Goal: Task Accomplishment & Management: Manage account settings

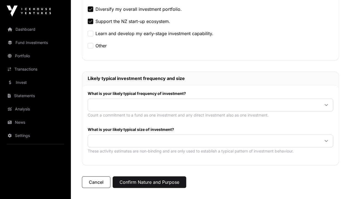
scroll to position [182, 0]
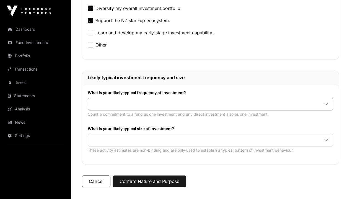
click at [327, 102] on icon at bounding box center [326, 104] width 4 height 4
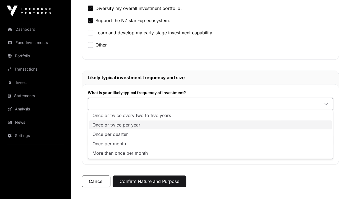
click at [302, 124] on li "Once or twice per year" at bounding box center [210, 124] width 243 height 9
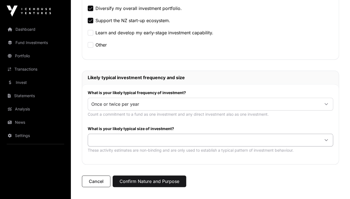
click at [328, 138] on icon at bounding box center [326, 140] width 4 height 4
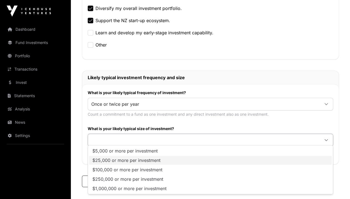
click at [289, 163] on li "$25,000 or more per investment" at bounding box center [210, 160] width 243 height 9
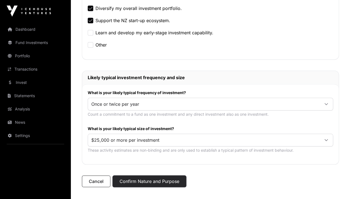
click at [156, 180] on button "Confirm Nature and Purpose" at bounding box center [150, 181] width 74 height 12
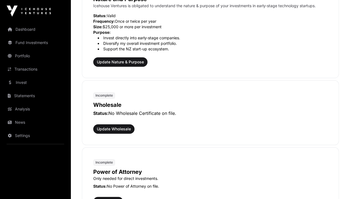
scroll to position [232, 0]
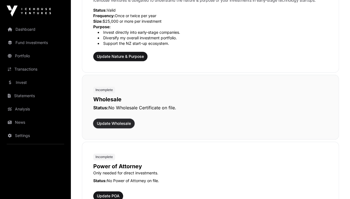
click at [112, 123] on span "Update Wholesale" at bounding box center [114, 124] width 34 height 6
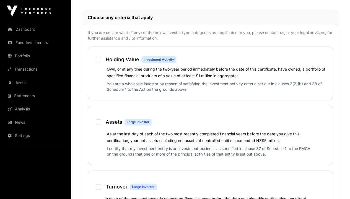
scroll to position [246, 0]
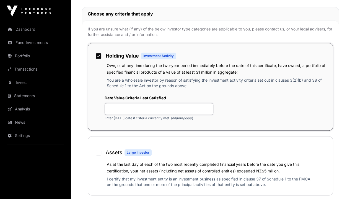
click at [125, 105] on input "text" at bounding box center [159, 109] width 109 height 12
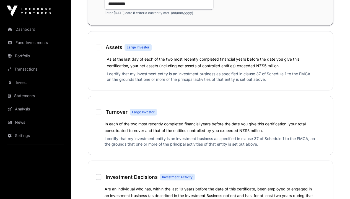
scroll to position [352, 0]
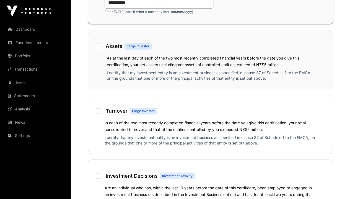
type input "**********"
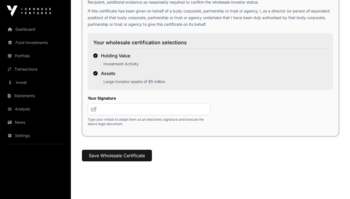
scroll to position [875, 0]
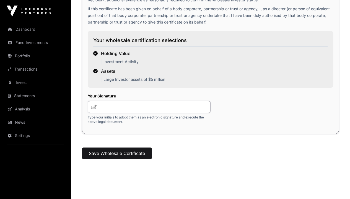
click at [115, 106] on input "text" at bounding box center [149, 107] width 123 height 12
type input "****"
click at [116, 153] on button "Save Wholesale Certificate" at bounding box center [117, 154] width 70 height 12
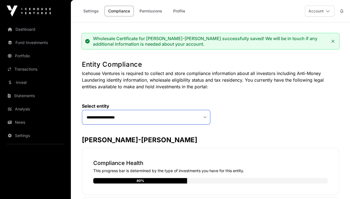
click at [205, 117] on select "**********" at bounding box center [146, 117] width 128 height 15
click at [328, 11] on icon at bounding box center [328, 11] width 4 height 4
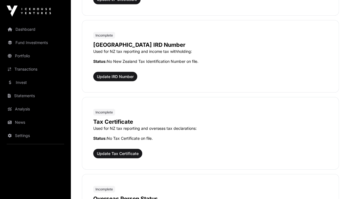
scroll to position [513, 0]
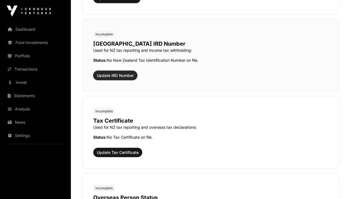
click at [109, 74] on span "Update IRD Number" at bounding box center [115, 76] width 37 height 6
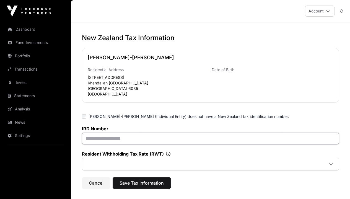
click at [113, 141] on input "text" at bounding box center [210, 139] width 257 height 12
type input "*********"
click at [329, 164] on icon at bounding box center [331, 164] width 4 height 4
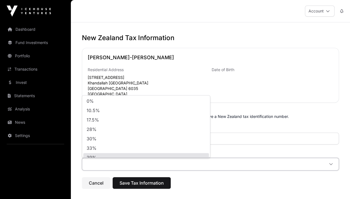
scroll to position [4, 0]
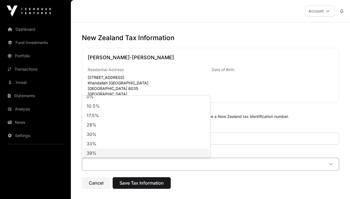
click at [186, 153] on li "39%" at bounding box center [146, 153] width 126 height 9
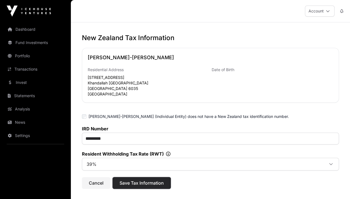
click at [146, 183] on span "Save Tax Information" at bounding box center [142, 183] width 44 height 7
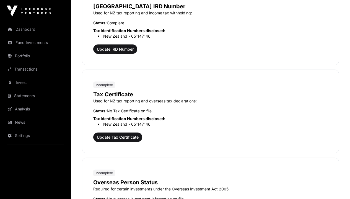
scroll to position [553, 0]
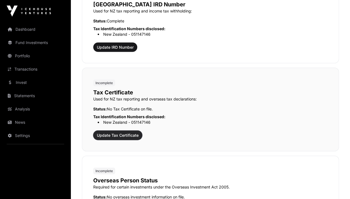
click at [118, 133] on span "Update Tax Certificate" at bounding box center [118, 136] width 42 height 6
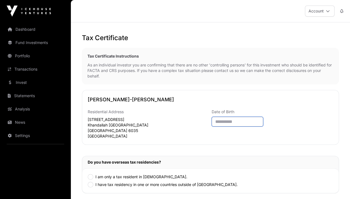
click at [233, 122] on input "text" at bounding box center [237, 122] width 51 height 10
type input "**********"
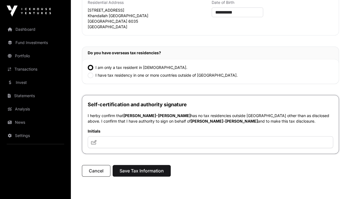
scroll to position [126, 0]
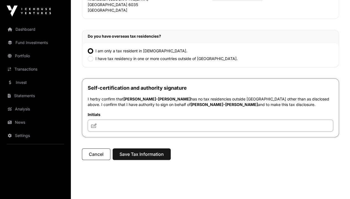
click at [129, 124] on input "text" at bounding box center [210, 126] width 245 height 12
type input "****"
click at [143, 153] on span "Save Tax Information" at bounding box center [142, 154] width 44 height 7
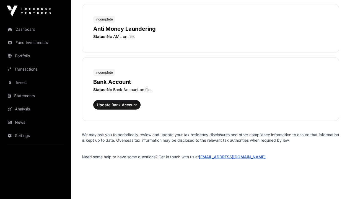
scroll to position [778, 0]
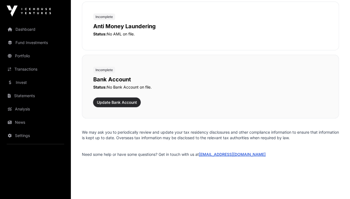
click at [120, 100] on span "Update Bank Account" at bounding box center [117, 103] width 40 height 6
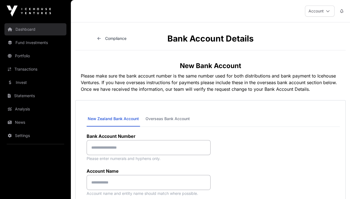
click at [26, 28] on link "Dashboard" at bounding box center [35, 29] width 62 height 12
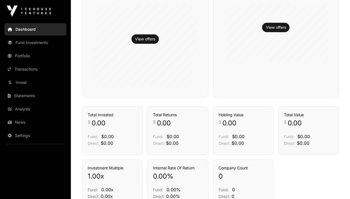
scroll to position [164, 0]
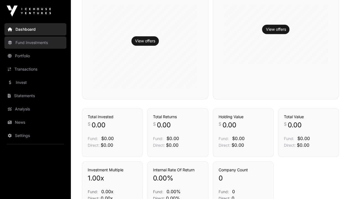
click at [30, 43] on link "Fund Investments" at bounding box center [35, 43] width 62 height 12
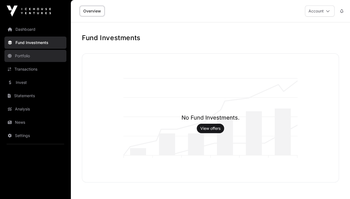
click at [26, 56] on link "Portfolio" at bounding box center [35, 56] width 62 height 12
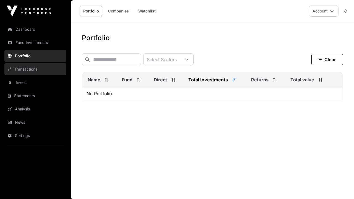
click at [30, 69] on link "Transactions" at bounding box center [35, 69] width 62 height 12
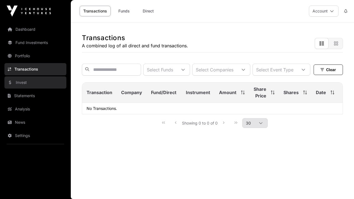
click at [23, 84] on link "Invest" at bounding box center [35, 82] width 62 height 12
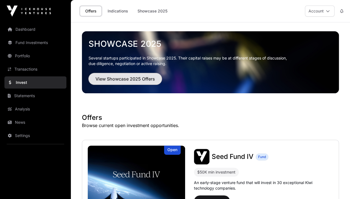
click at [118, 79] on span "View Showcase 2025 Offers" at bounding box center [124, 79] width 59 height 7
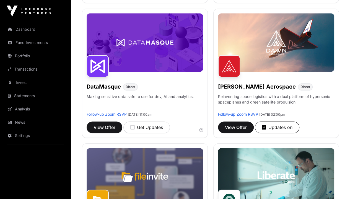
scroll to position [214, 0]
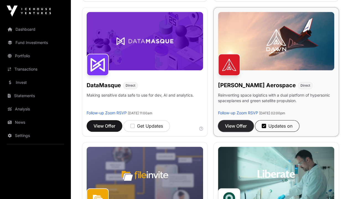
click at [225, 123] on span "View Offer" at bounding box center [236, 126] width 22 height 7
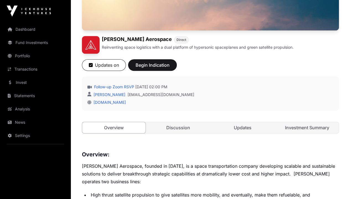
scroll to position [166, 0]
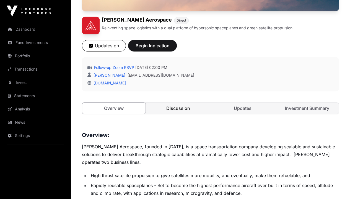
click at [174, 103] on link "Discussion" at bounding box center [178, 108] width 63 height 11
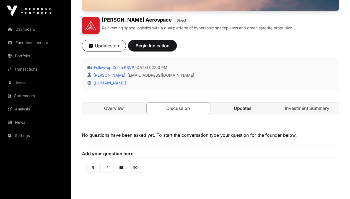
click at [241, 103] on link "Updates" at bounding box center [242, 108] width 63 height 11
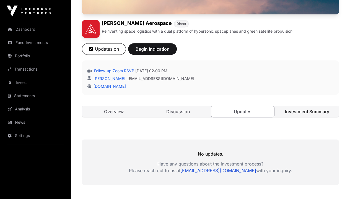
click at [304, 106] on link "Investment Summary" at bounding box center [306, 111] width 63 height 11
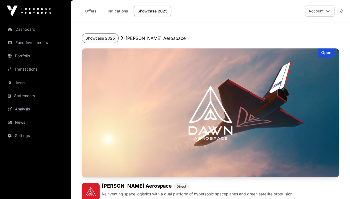
click at [102, 37] on button "Showcase 2025" at bounding box center [100, 37] width 37 height 9
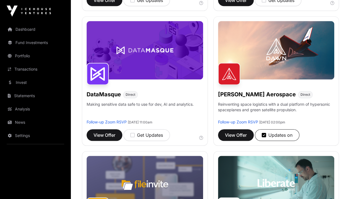
scroll to position [206, 0]
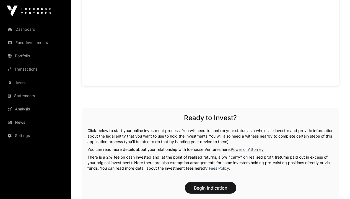
scroll to position [587, 0]
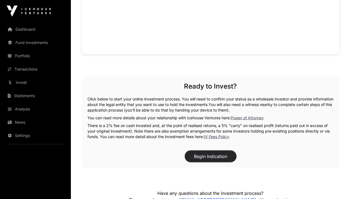
click at [214, 151] on button "Begin Indication" at bounding box center [210, 157] width 51 height 12
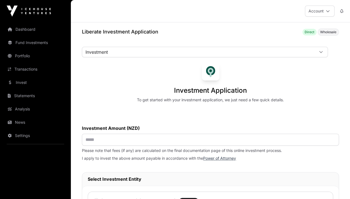
click at [0, 0] on div "Investment AML Nature & Purpose Wholesale Power of Attorney Tax Certificate Ban…" at bounding box center [0, 0] width 0 height 0
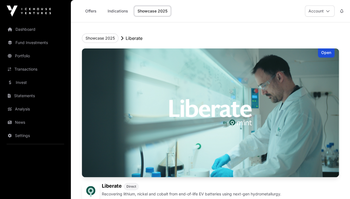
scroll to position [587, 0]
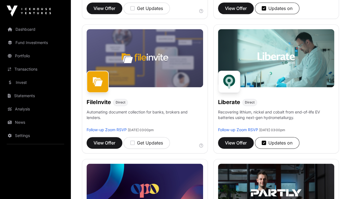
scroll to position [336, 0]
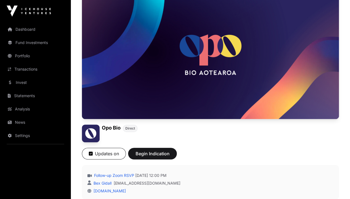
scroll to position [61, 0]
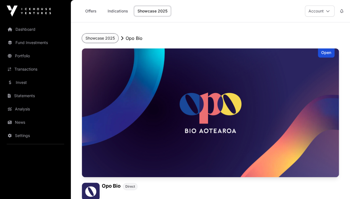
click at [101, 38] on button "Showcase 2025" at bounding box center [100, 37] width 37 height 9
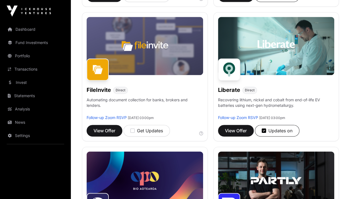
scroll to position [345, 0]
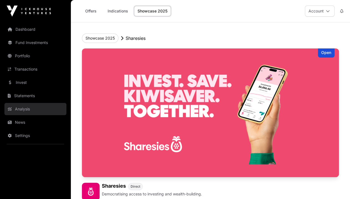
click at [24, 108] on link "Analysis" at bounding box center [35, 109] width 62 height 12
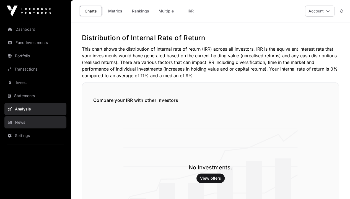
click at [20, 123] on link "News" at bounding box center [35, 122] width 62 height 12
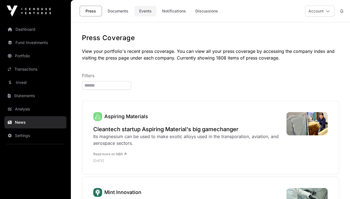
click at [146, 11] on link "Events" at bounding box center [145, 11] width 22 height 11
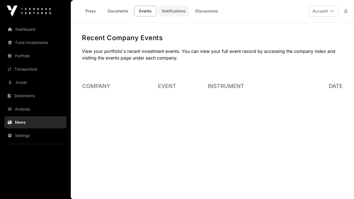
click at [175, 13] on link "Notifications" at bounding box center [174, 11] width 31 height 11
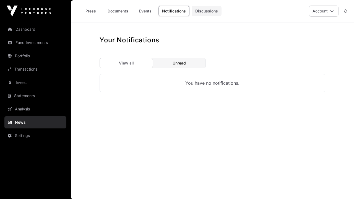
click at [203, 14] on link "Discussions" at bounding box center [207, 11] width 30 height 11
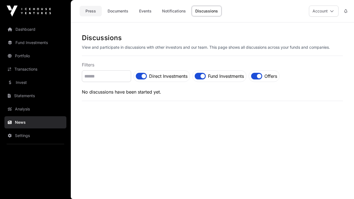
click at [90, 10] on link "Press" at bounding box center [91, 11] width 22 height 11
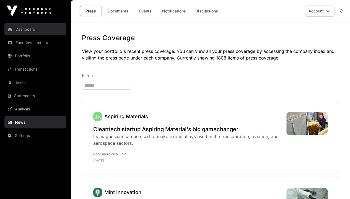
click at [31, 29] on link "Dashboard" at bounding box center [35, 29] width 62 height 12
